Goal: Information Seeking & Learning: Learn about a topic

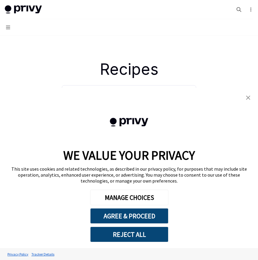
click at [9, 30] on button "Navigation" at bounding box center [129, 27] width 258 height 17
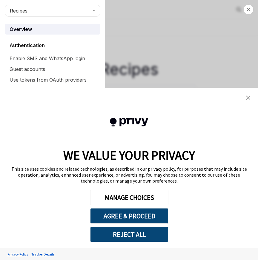
click at [158, 51] on div "Close navigation Recipes Overview Authentication Enable SMS and WhatsApp login …" at bounding box center [129, 130] width 258 height 260
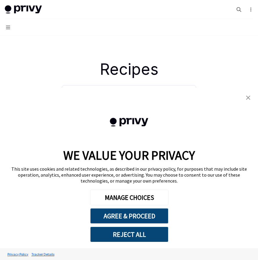
click at [247, 99] on img "close banner" at bounding box center [248, 98] width 4 height 4
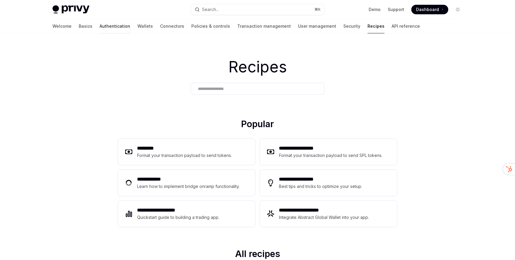
click at [100, 27] on link "Authentication" at bounding box center [115, 26] width 31 height 14
type textarea "*"
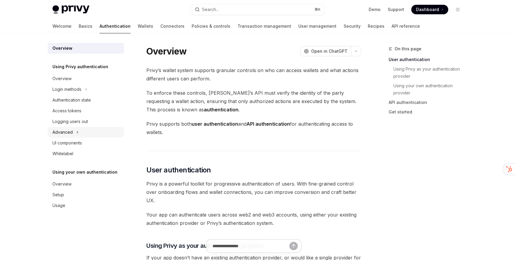
click at [71, 136] on div "Advanced" at bounding box center [86, 132] width 76 height 11
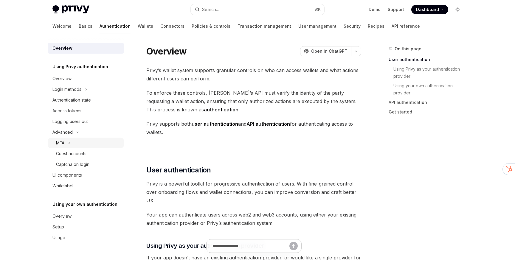
click at [84, 146] on div "MFA" at bounding box center [86, 143] width 76 height 11
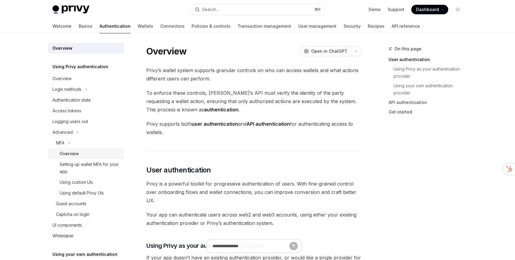
click at [83, 153] on div "Overview" at bounding box center [90, 153] width 61 height 7
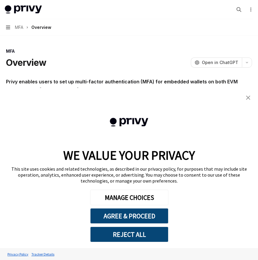
click at [7, 29] on icon "button" at bounding box center [8, 27] width 4 height 5
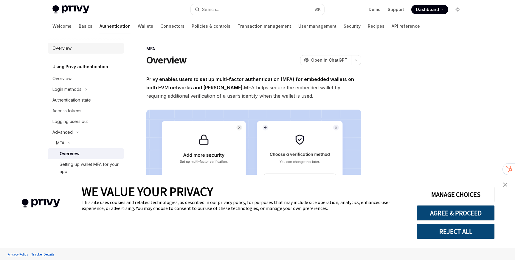
click at [67, 51] on div "Overview" at bounding box center [62, 48] width 19 height 7
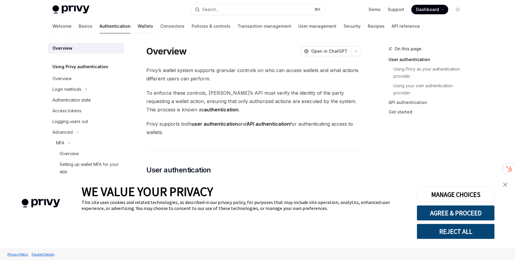
click at [138, 27] on link "Wallets" at bounding box center [146, 26] width 16 height 14
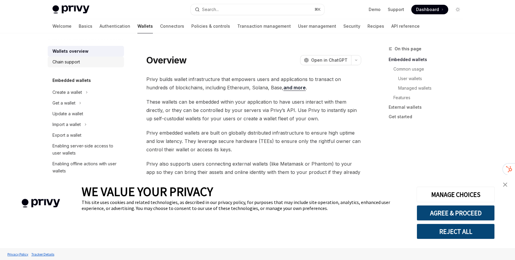
click at [80, 58] on div "Chain support" at bounding box center [87, 61] width 68 height 7
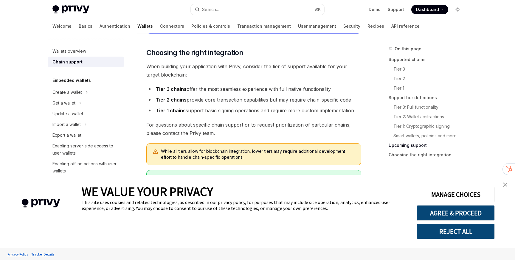
scroll to position [760, 0]
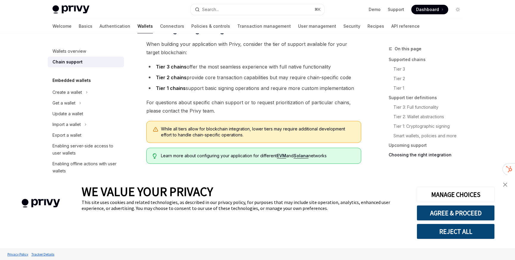
click at [507, 186] on img "close banner" at bounding box center [506, 185] width 4 height 4
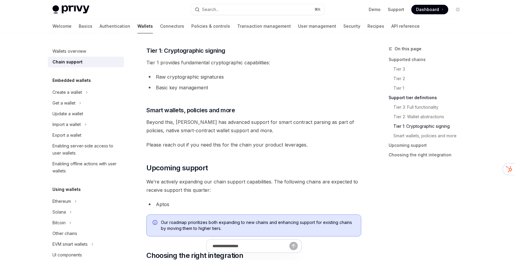
scroll to position [528, 0]
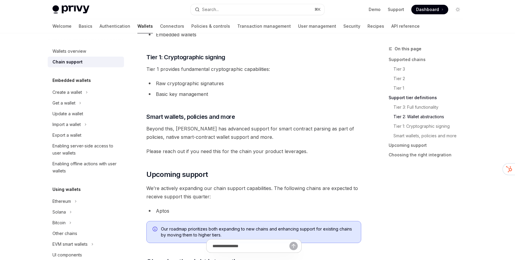
click at [205, 137] on span "Beyond this, [PERSON_NAME] has advanced support for smart contract parsing as p…" at bounding box center [253, 133] width 215 height 17
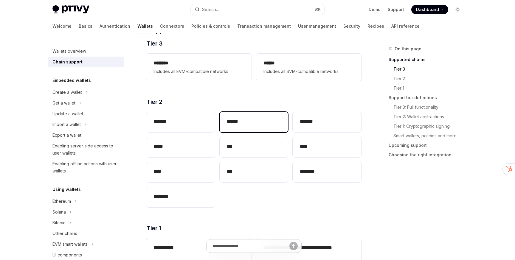
click at [244, 126] on div "******" at bounding box center [254, 122] width 69 height 20
type textarea "*"
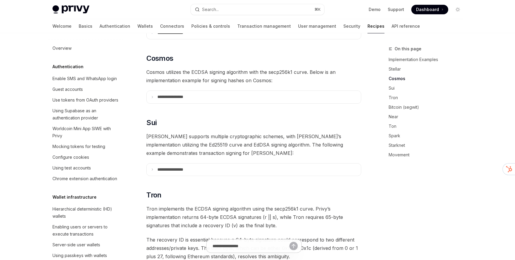
scroll to position [138, 0]
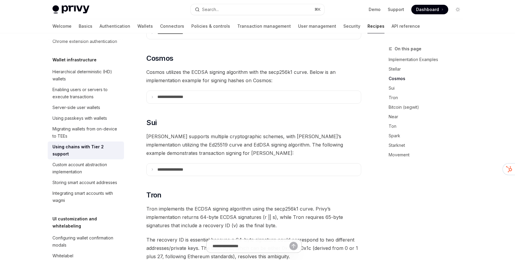
click at [258, 68] on span "Cosmos utilizes the ECDSA signing algorithm with the secp256k1 curve. Below is …" at bounding box center [253, 76] width 215 height 17
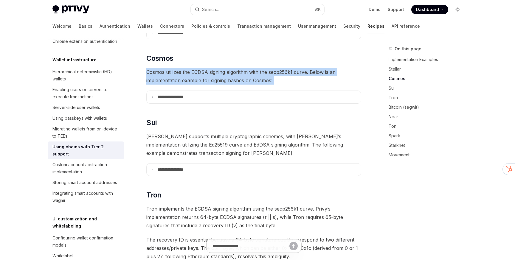
click at [258, 68] on span "Cosmos utilizes the ECDSA signing algorithm with the secp256k1 curve. Below is …" at bounding box center [253, 76] width 215 height 17
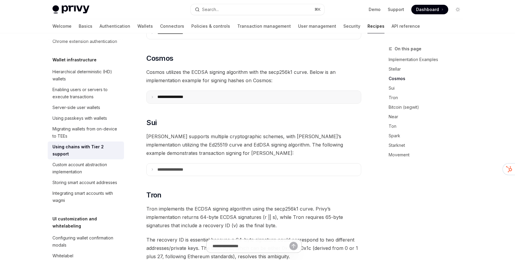
click at [170, 95] on p "**********" at bounding box center [178, 97] width 41 height 5
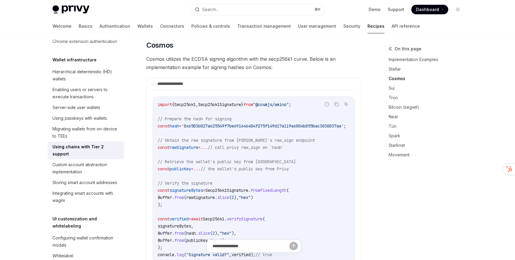
scroll to position [248, 0]
click at [248, 54] on span "Cosmos utilizes the ECDSA signing algorithm with the secp256k1 curve. Below is …" at bounding box center [253, 62] width 215 height 17
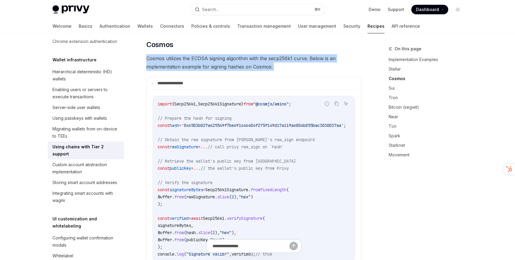
click at [248, 54] on span "Cosmos utilizes the ECDSA signing algorithm with the secp256k1 curve. Below is …" at bounding box center [253, 62] width 215 height 17
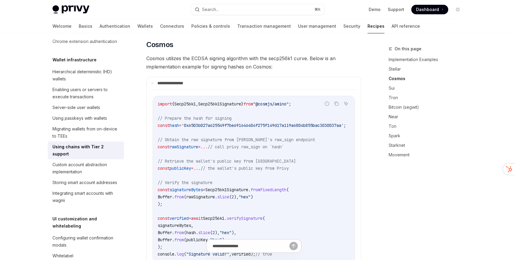
click at [248, 54] on span "Cosmos utilizes the ECDSA signing algorithm with the secp256k1 curve. Below is …" at bounding box center [253, 62] width 215 height 17
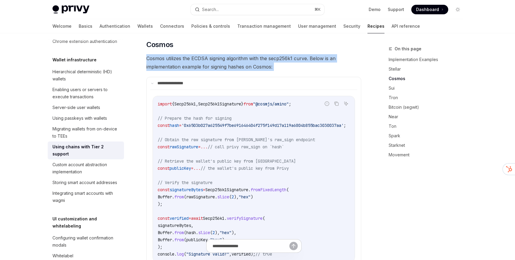
click at [248, 54] on span "Cosmos utilizes the ECDSA signing algorithm with the secp256k1 curve. Below is …" at bounding box center [253, 62] width 215 height 17
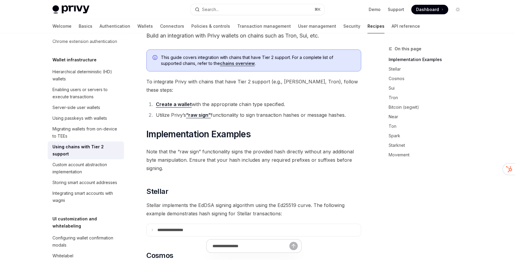
scroll to position [23, 0]
